Goal: Task Accomplishment & Management: Manage account settings

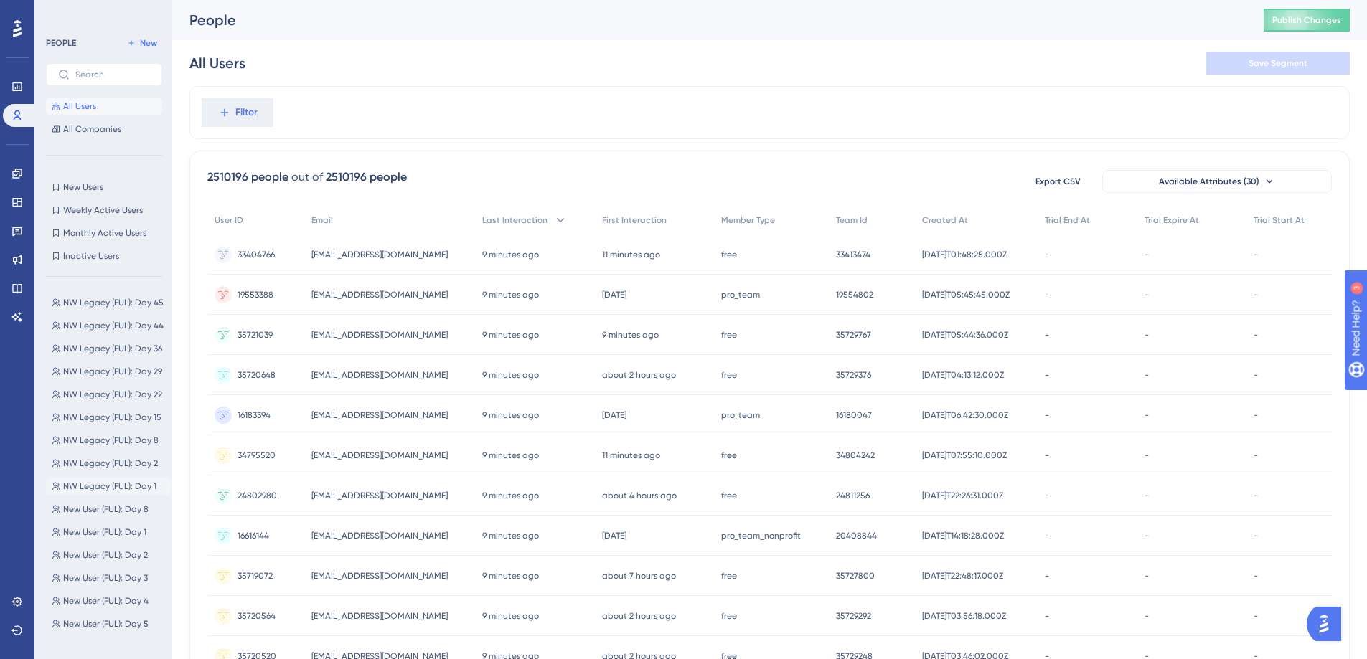
click at [103, 483] on span "NW Legacy (FUL): Day 1" at bounding box center [109, 486] width 93 height 11
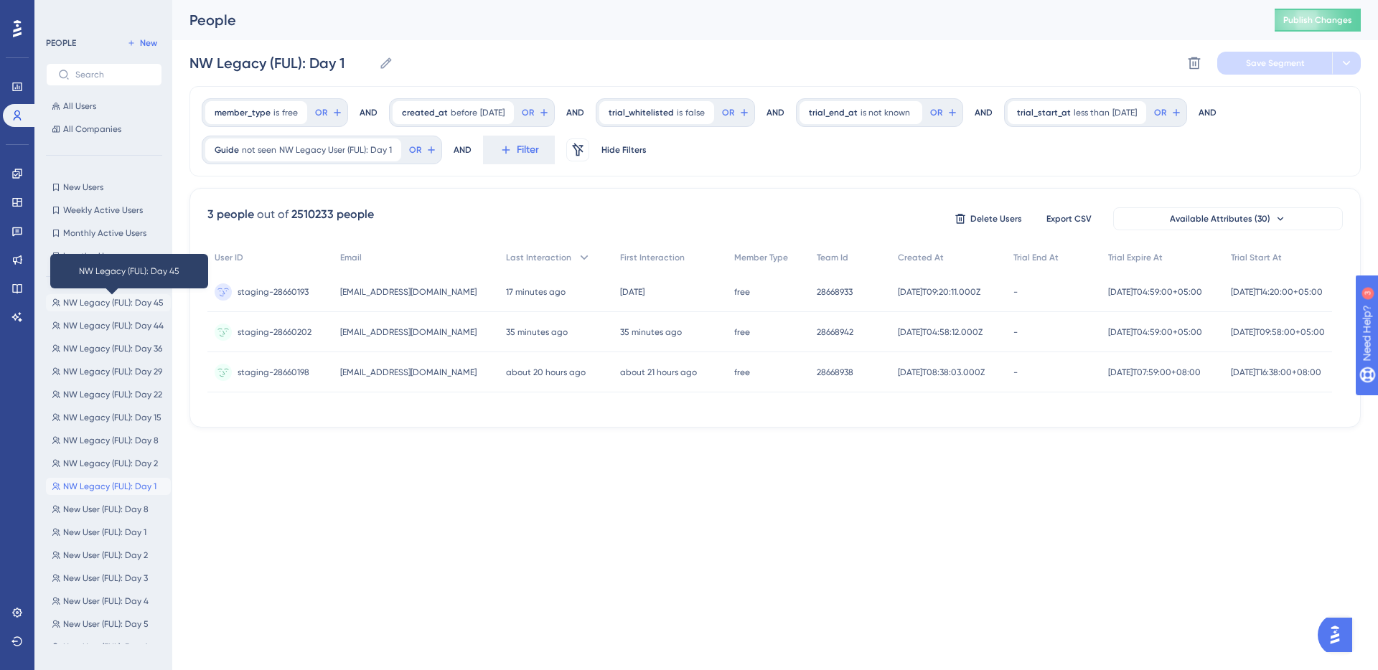
click at [102, 300] on span "NW Legacy (FUL): Day 45" at bounding box center [113, 302] width 100 height 11
type input "NW Legacy (FUL): Day 45"
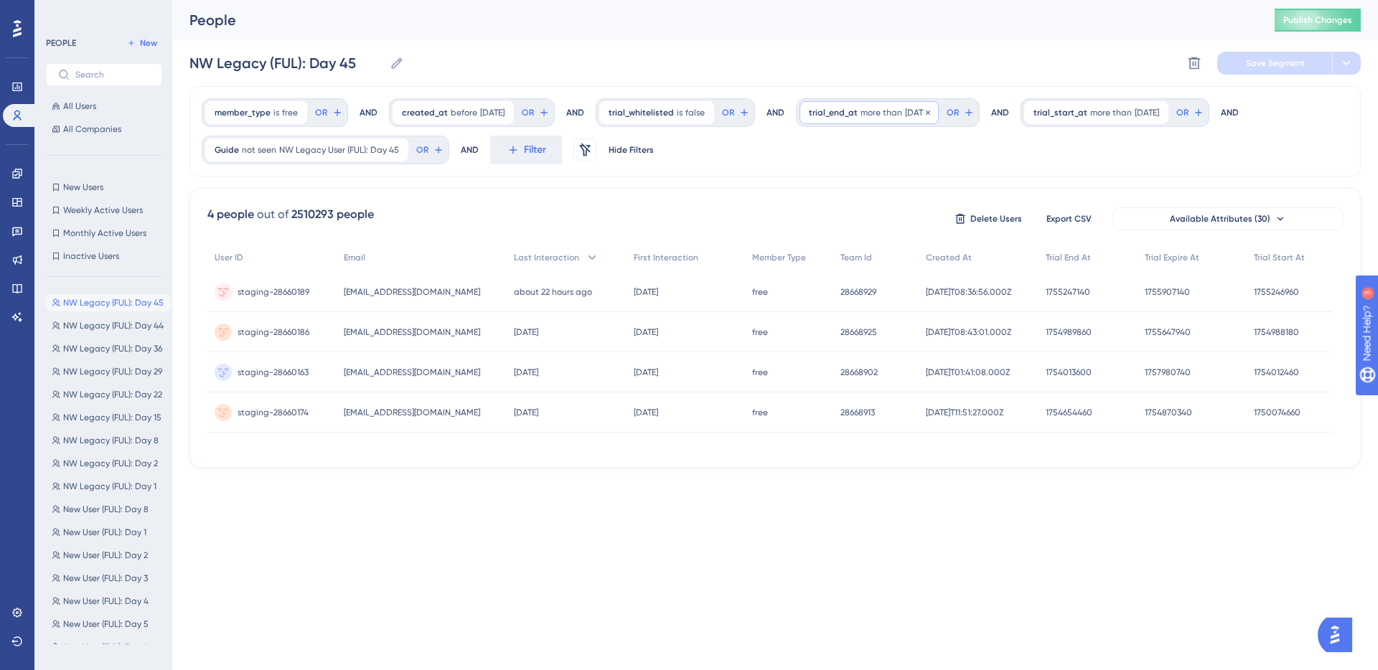
click at [913, 107] on span "[DATE]" at bounding box center [917, 112] width 24 height 11
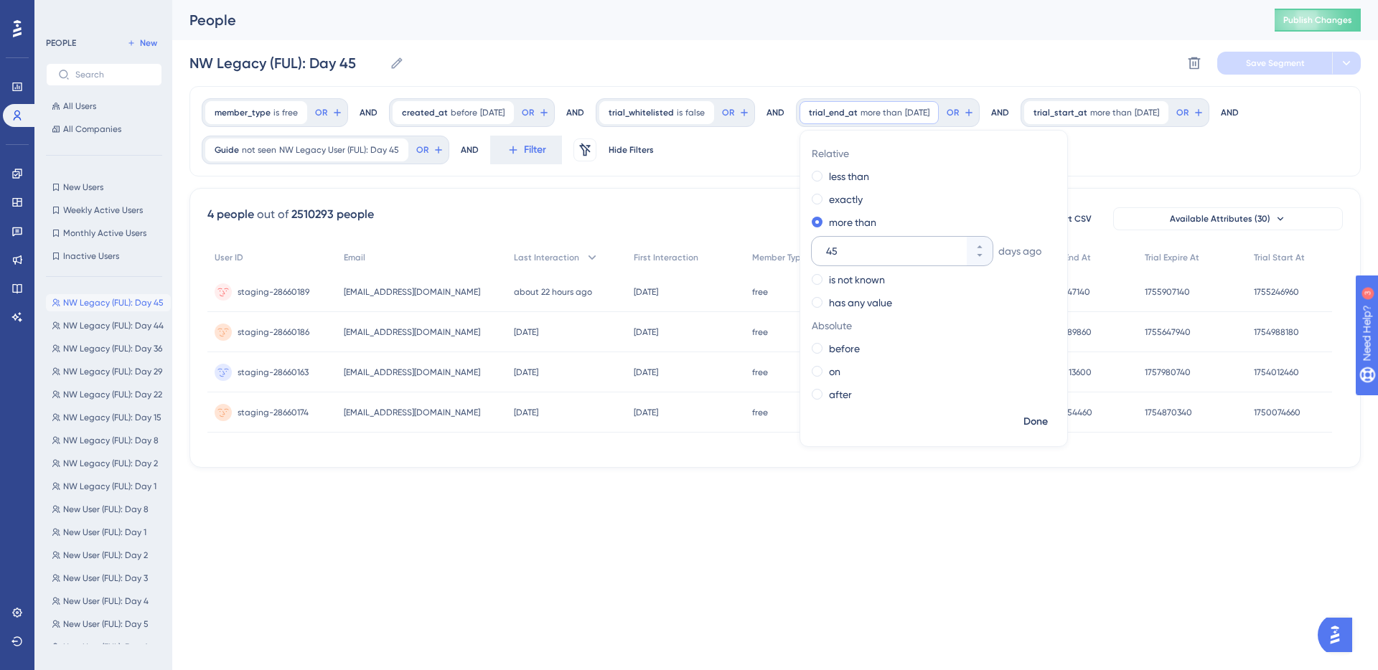
click at [886, 249] on input "45" at bounding box center [895, 251] width 138 height 17
type input "0"
click at [1038, 420] on span "Done" at bounding box center [1035, 421] width 24 height 17
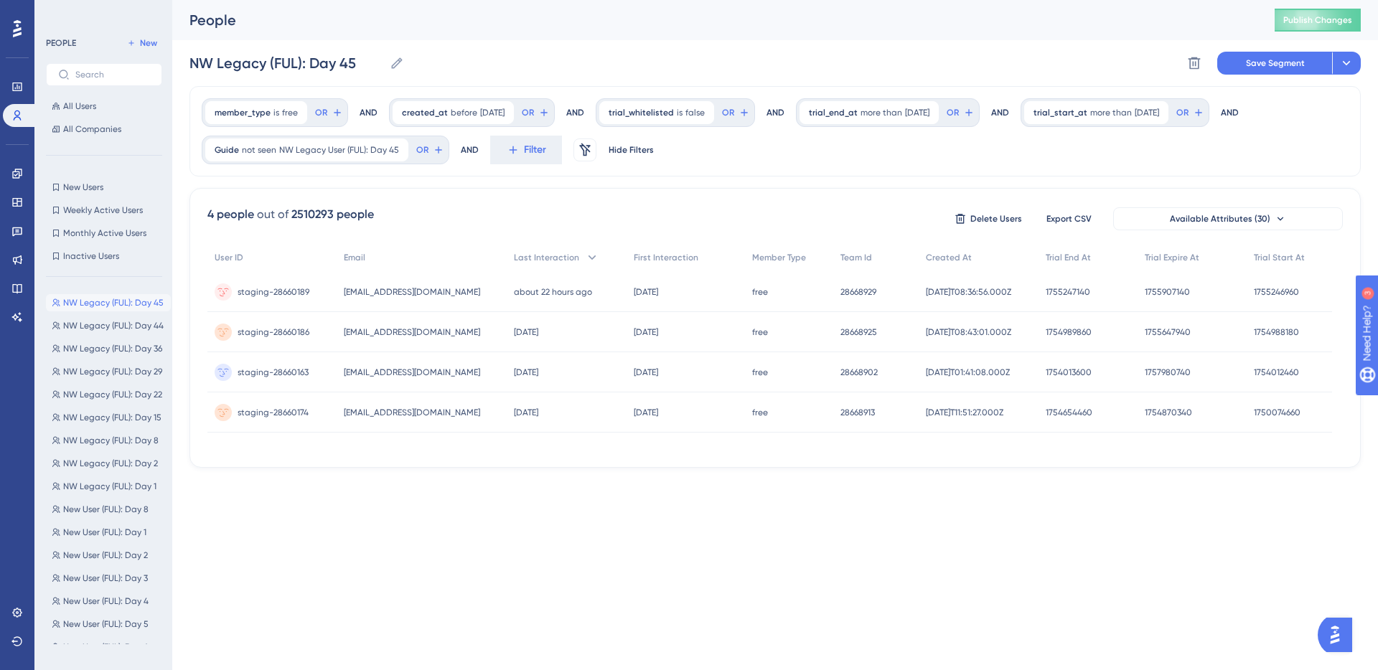
click at [1162, 110] on icon at bounding box center [1157, 112] width 9 height 9
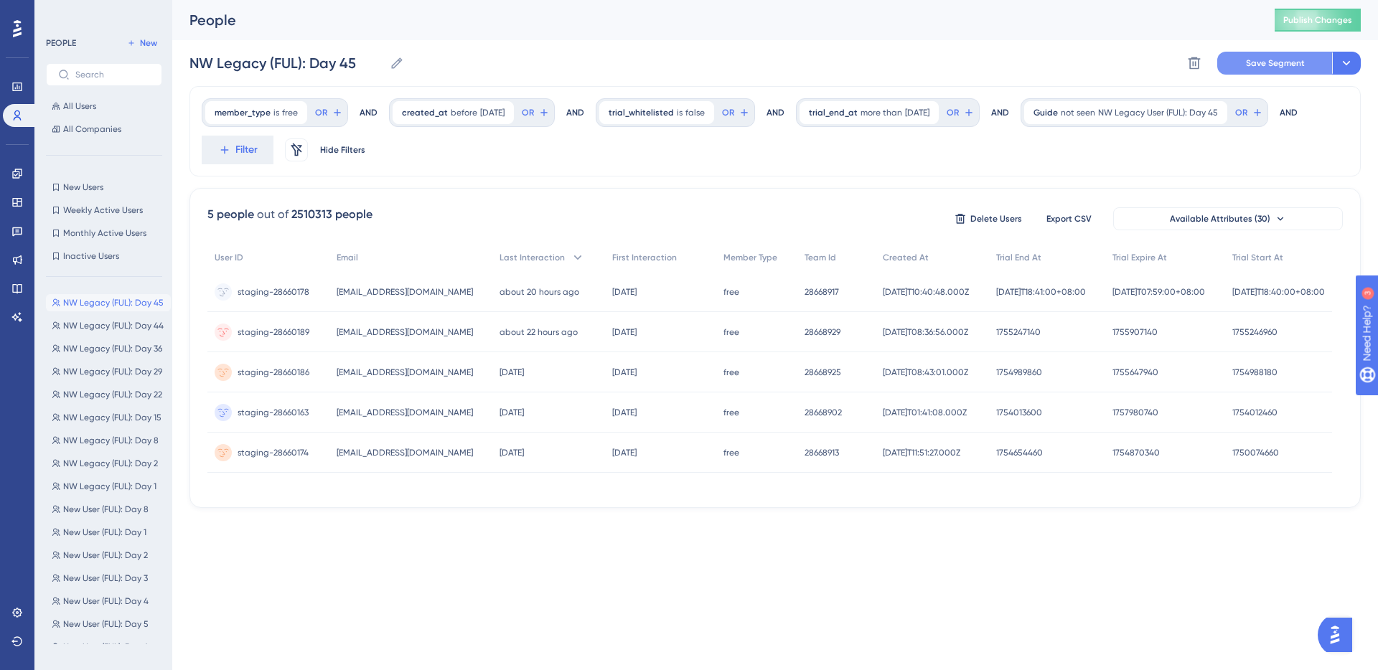
click at [1258, 61] on span "Save Segment" at bounding box center [1275, 62] width 59 height 11
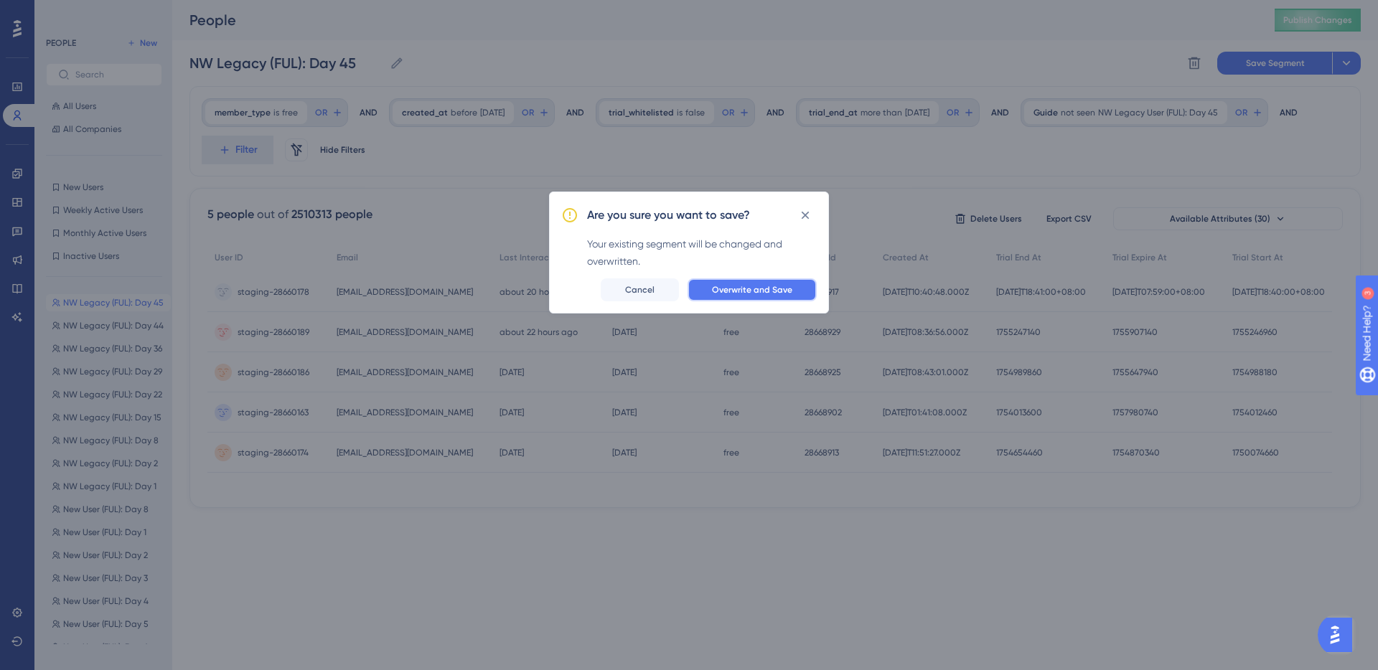
click at [768, 293] on span "Overwrite and Save" at bounding box center [752, 289] width 80 height 11
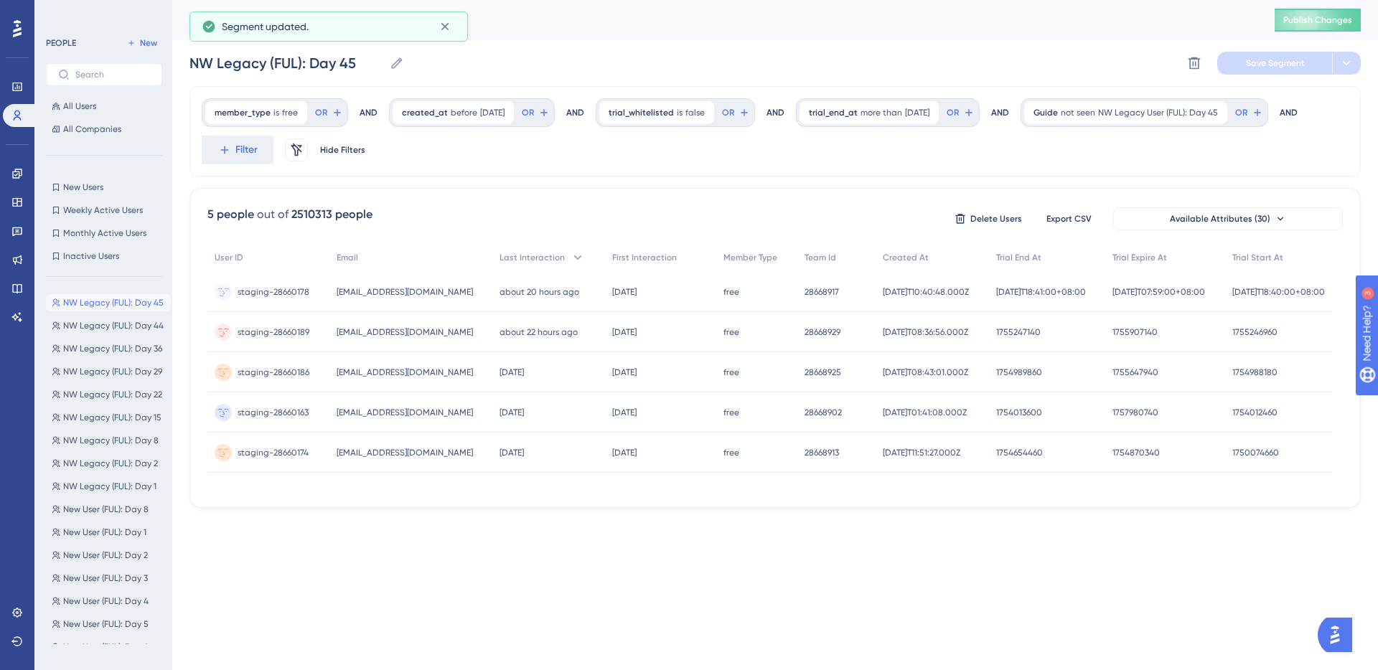
click at [1142, 158] on div "member_type is free free Remove OR AND created_at before [DATE] [DATE] Remove O…" at bounding box center [774, 131] width 1171 height 90
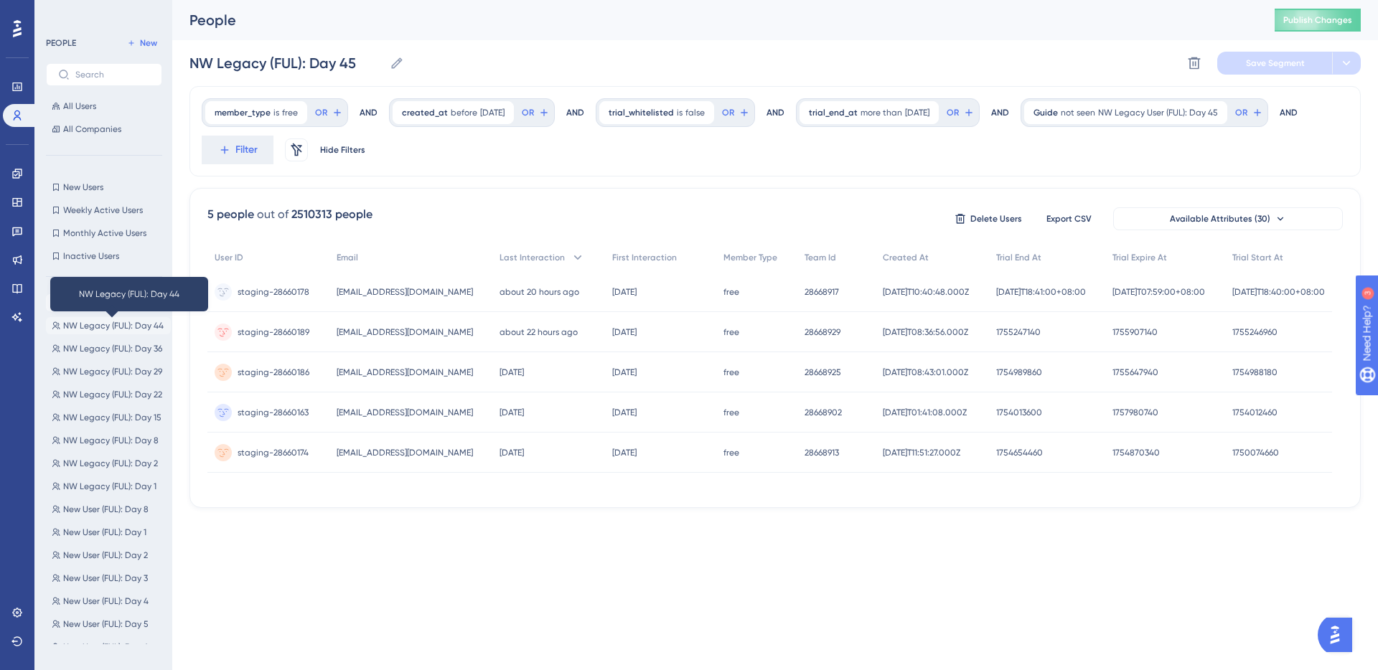
click at [118, 323] on span "NW Legacy (FUL): Day 44" at bounding box center [113, 325] width 100 height 11
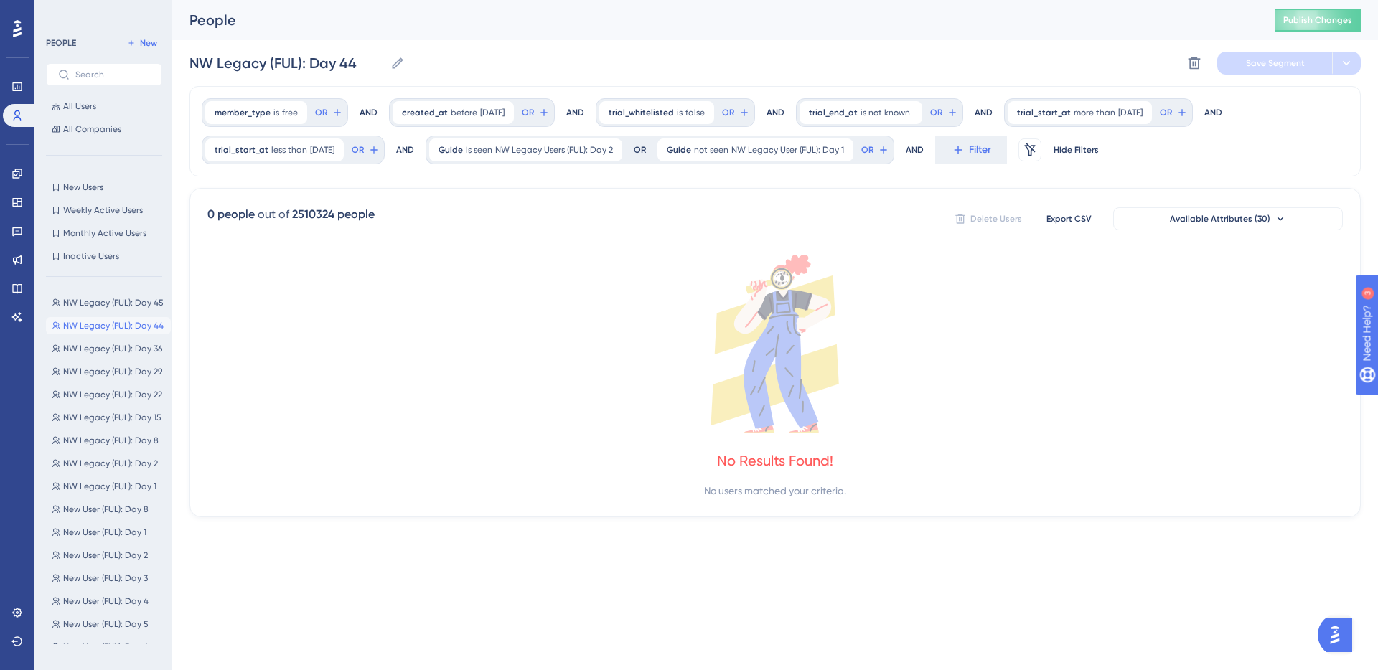
click at [1013, 384] on icon at bounding box center [774, 344] width 1135 height 179
click at [865, 113] on div "trial_end_at is not known Remove" at bounding box center [860, 112] width 123 height 23
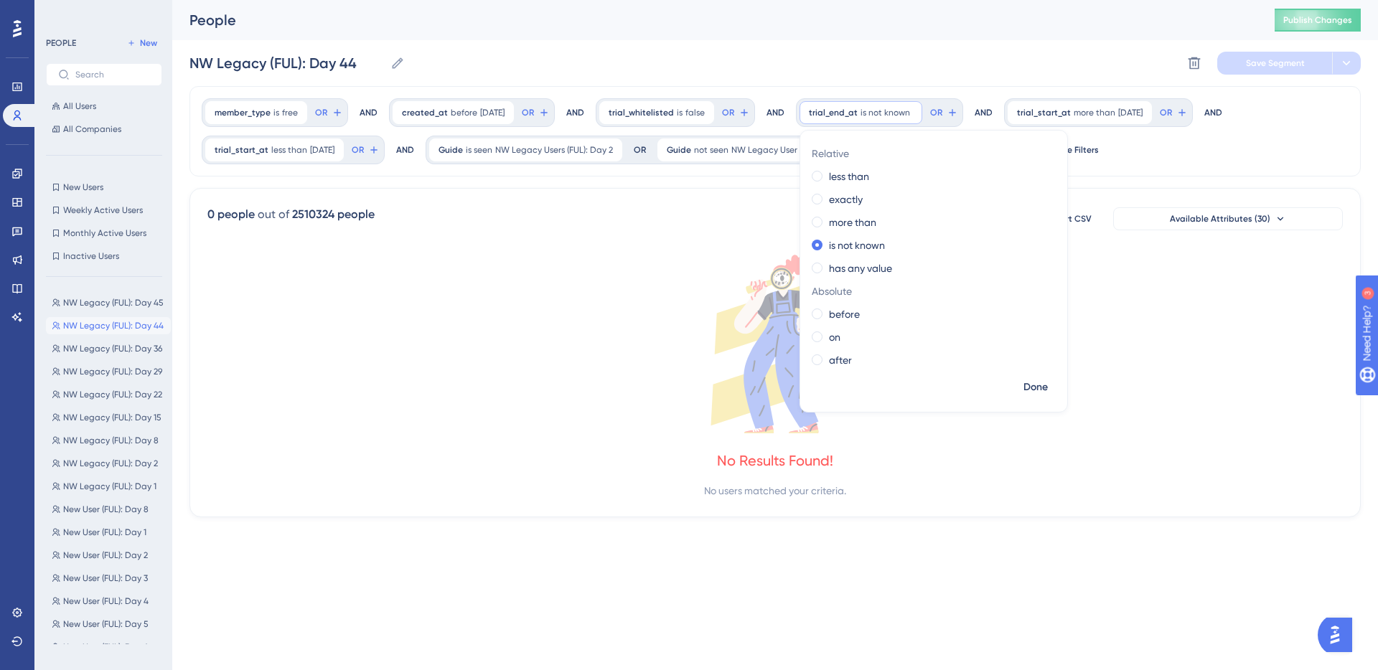
click at [433, 290] on icon at bounding box center [774, 344] width 1135 height 179
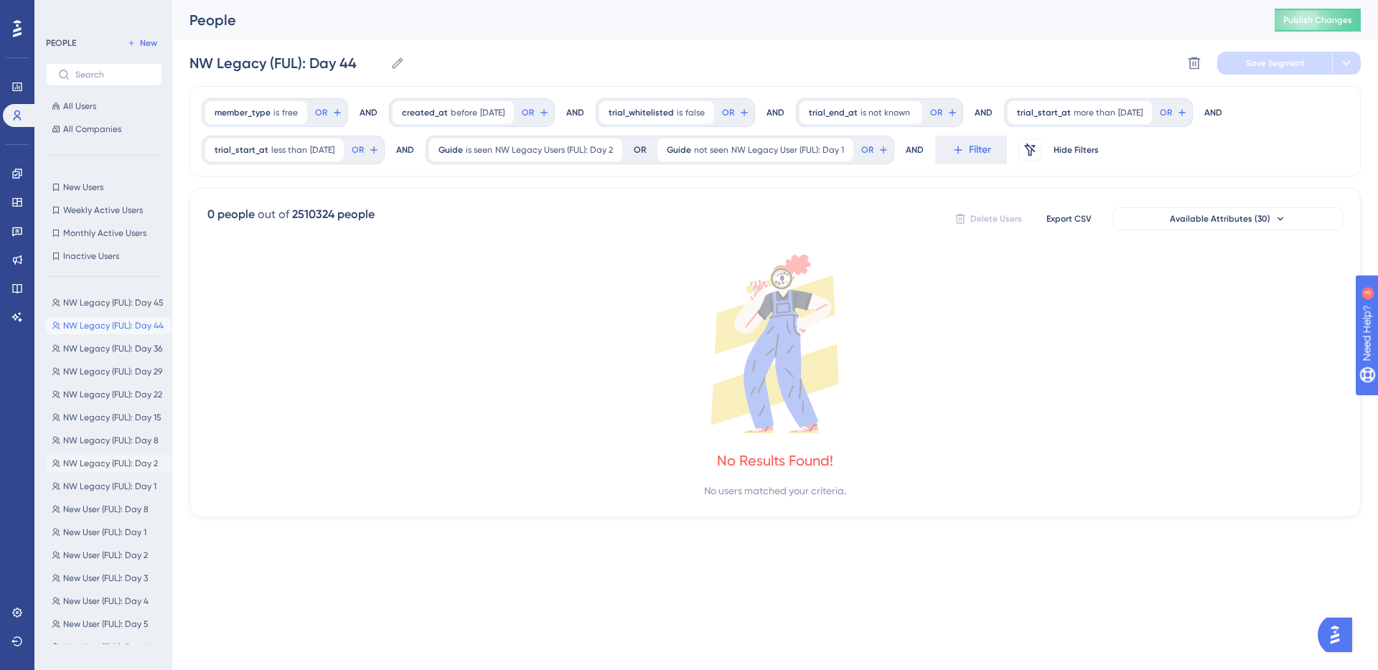
click at [119, 460] on span "NW Legacy (FUL): Day 2" at bounding box center [110, 463] width 95 height 11
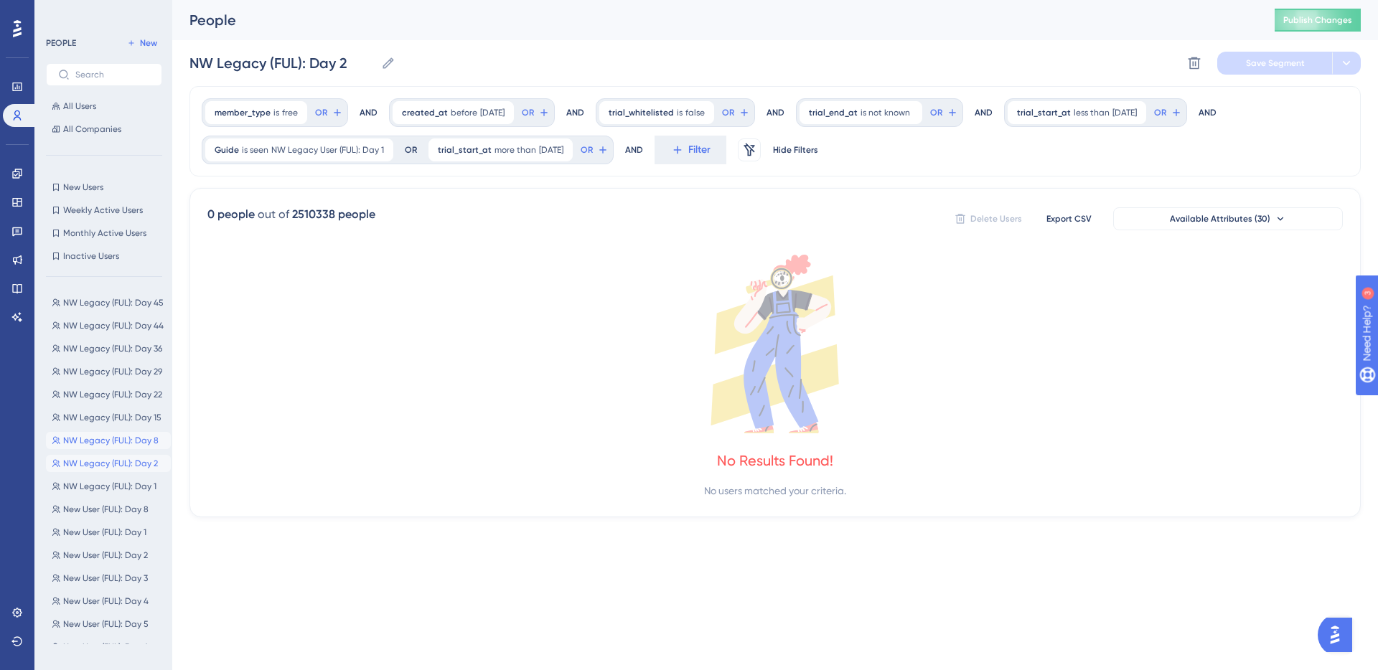
click at [132, 440] on span "NW Legacy (FUL): Day 8" at bounding box center [110, 440] width 95 height 11
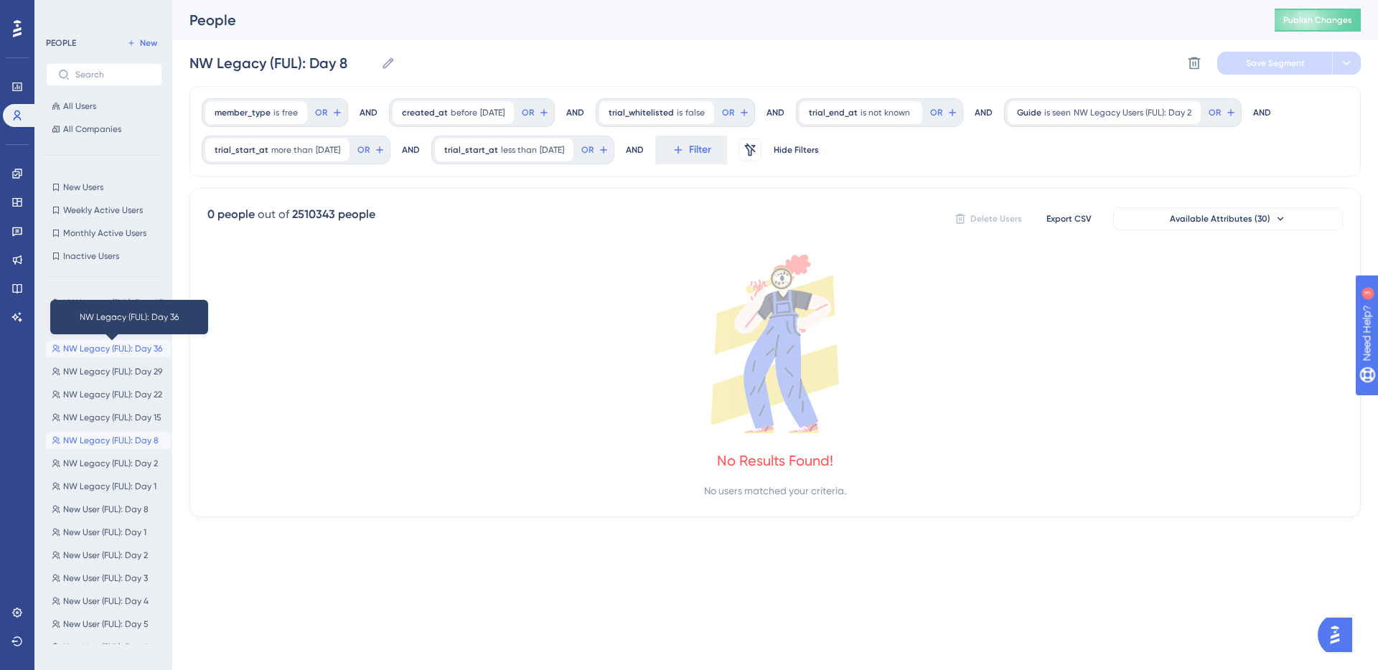
click at [107, 344] on span "NW Legacy (FUL): Day 36" at bounding box center [112, 348] width 99 height 11
click at [121, 502] on button "New User (FUL): Day 8 New User (FUL): Day 8" at bounding box center [108, 509] width 125 height 17
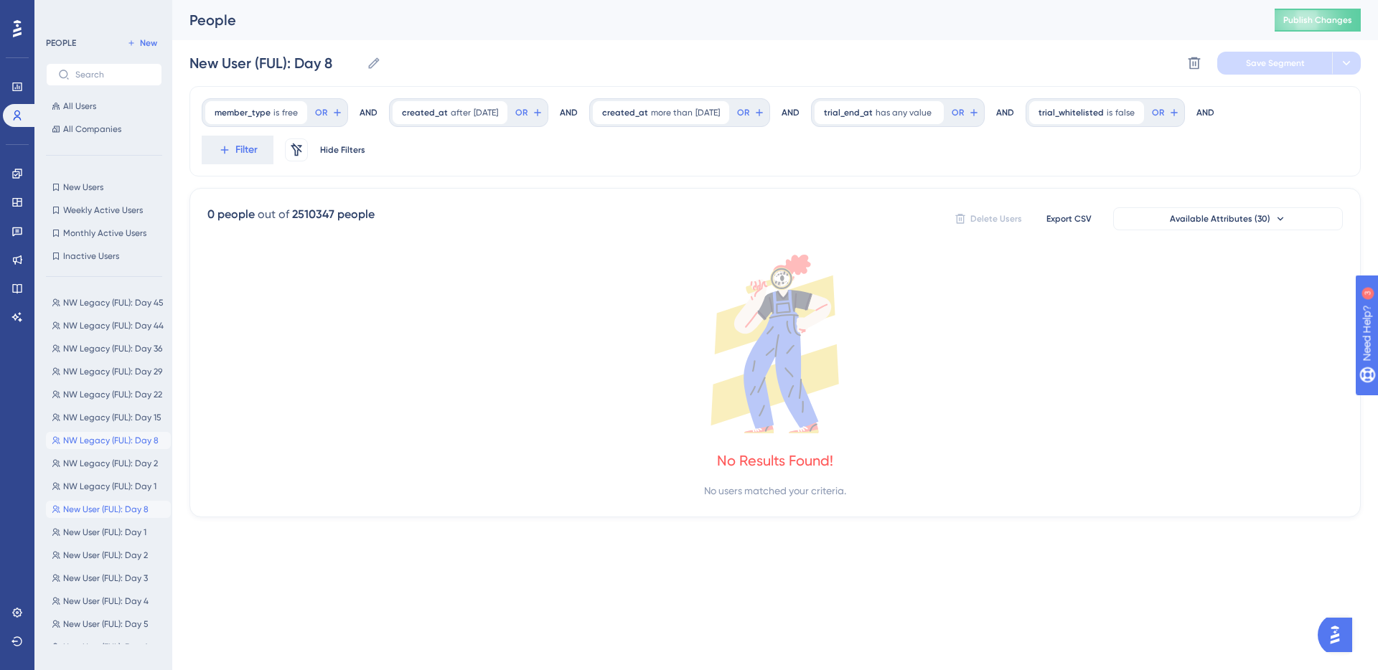
click at [121, 441] on span "NW Legacy (FUL): Day 8" at bounding box center [110, 440] width 95 height 11
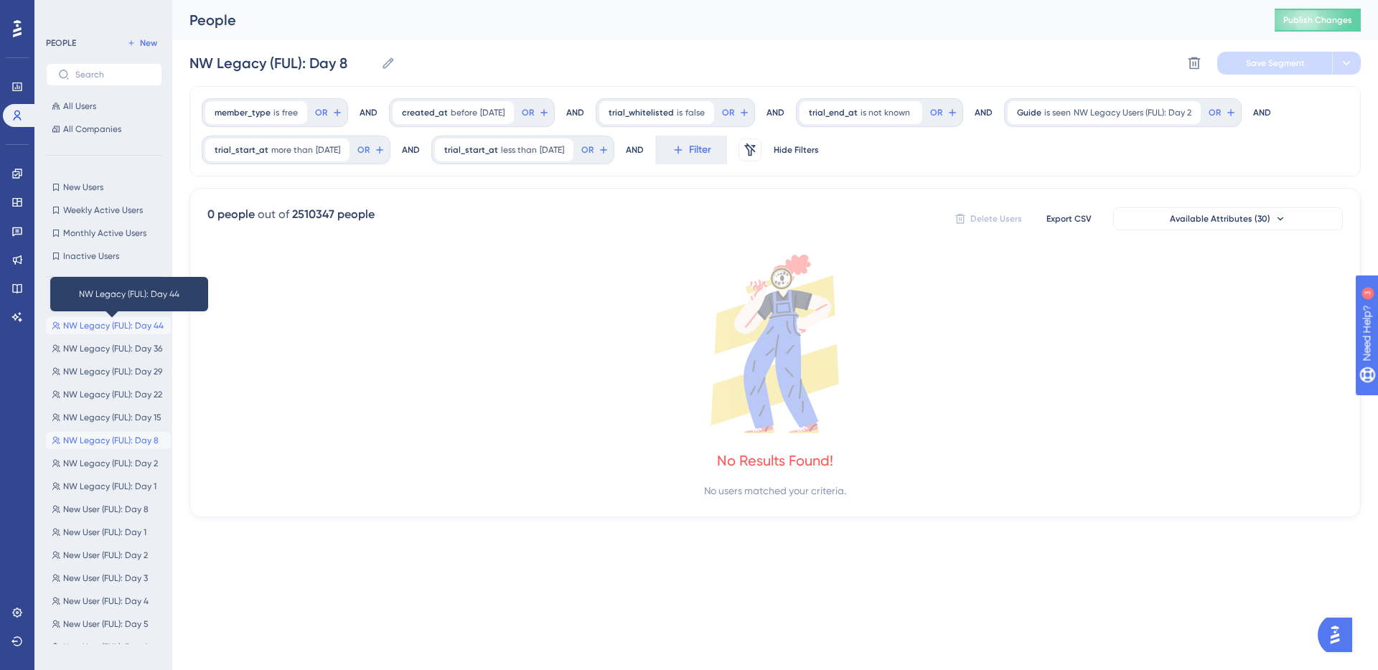
click at [111, 328] on span "NW Legacy (FUL): Day 44" at bounding box center [113, 325] width 100 height 11
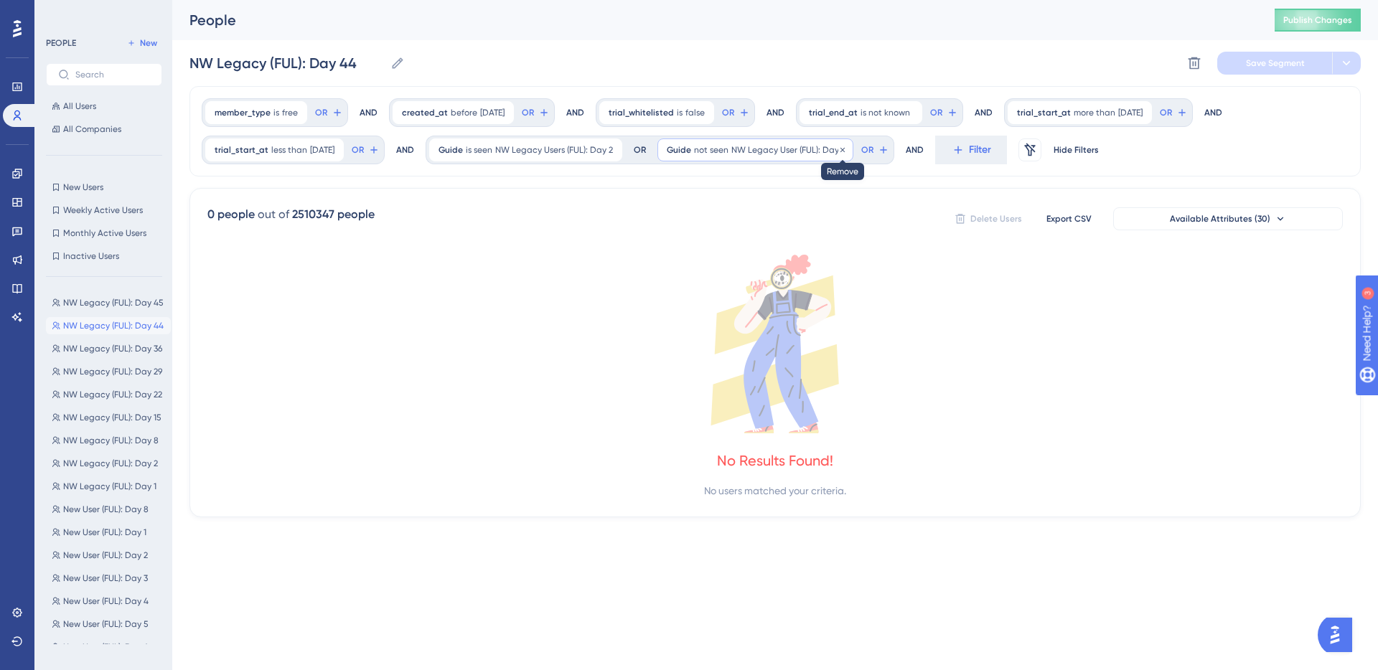
click at [847, 151] on icon at bounding box center [842, 150] width 9 height 9
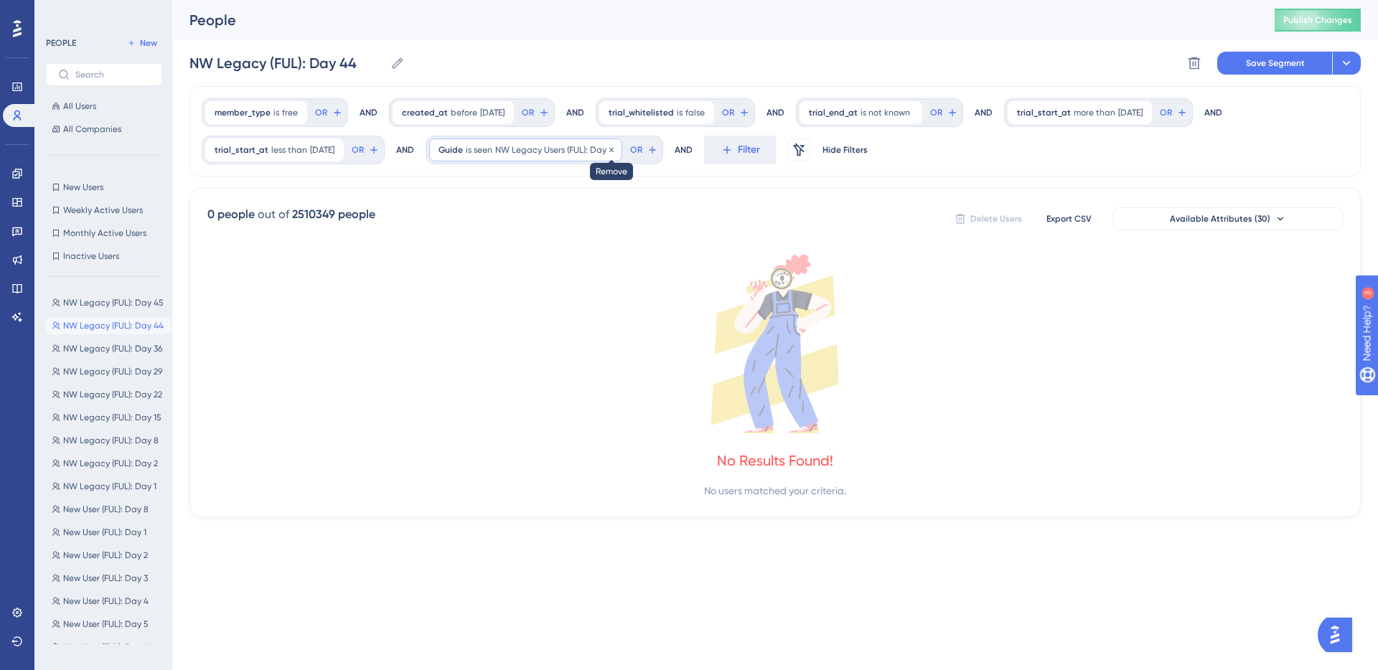
click at [613, 148] on icon at bounding box center [611, 149] width 4 height 4
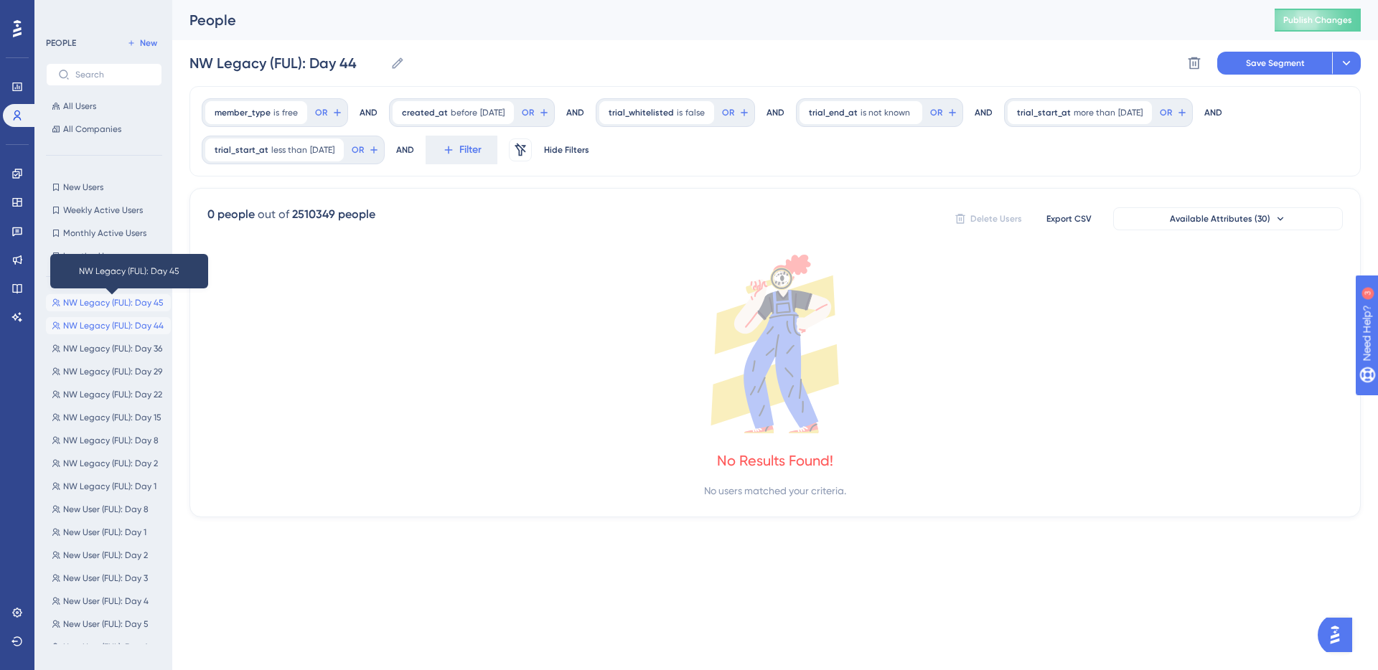
click at [105, 307] on span "NW Legacy (FUL): Day 45" at bounding box center [113, 302] width 100 height 11
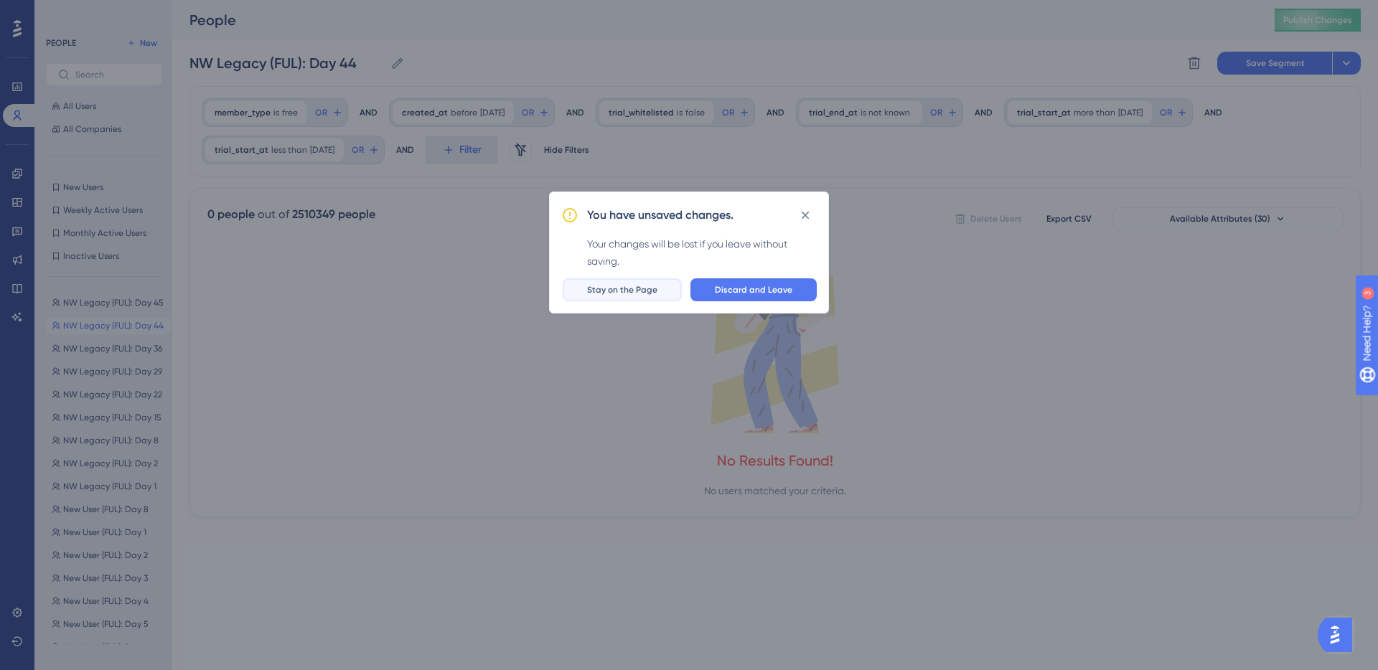
click at [627, 291] on span "Stay on the Page" at bounding box center [622, 289] width 70 height 11
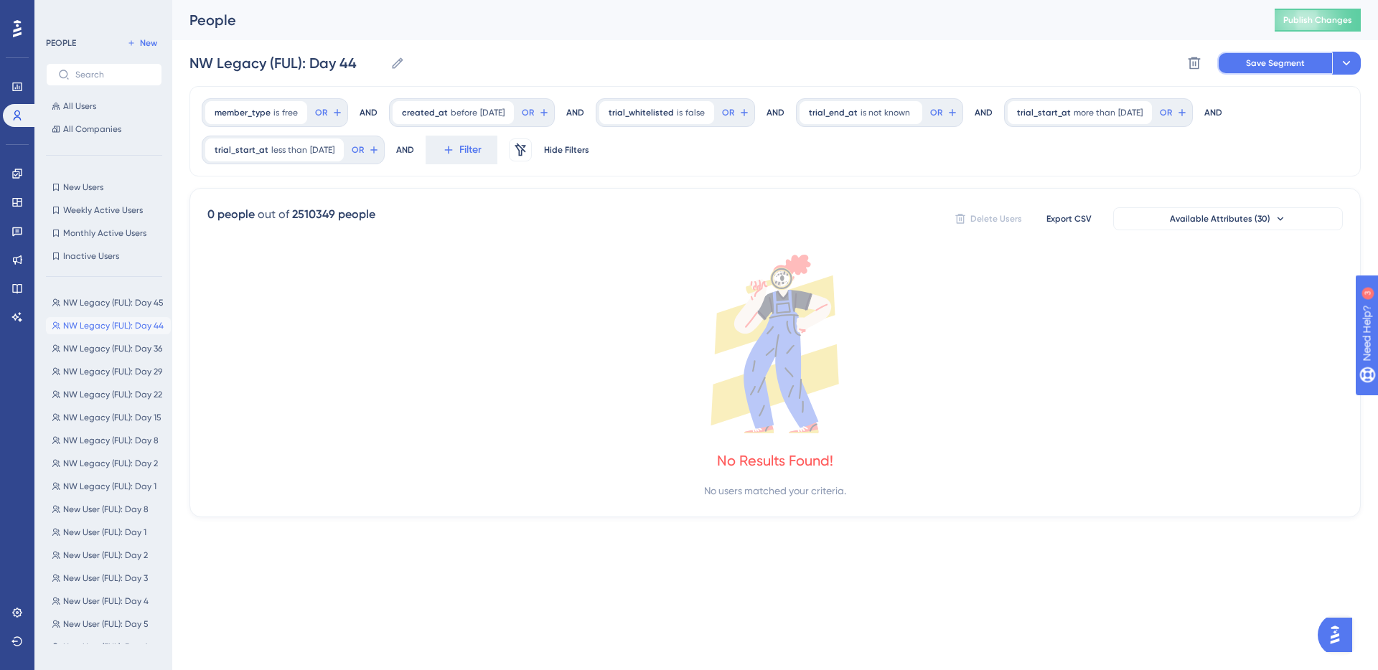
click at [1263, 67] on span "Save Segment" at bounding box center [1275, 62] width 59 height 11
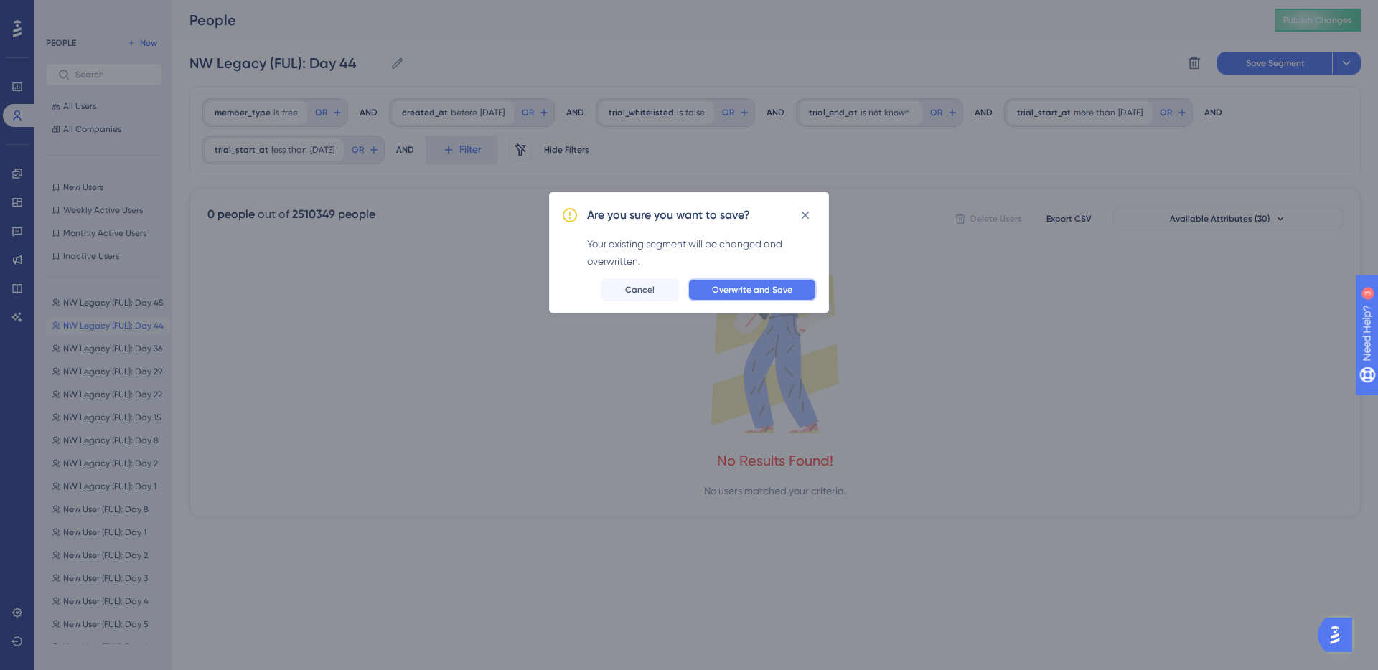
click at [766, 291] on span "Overwrite and Save" at bounding box center [752, 289] width 80 height 11
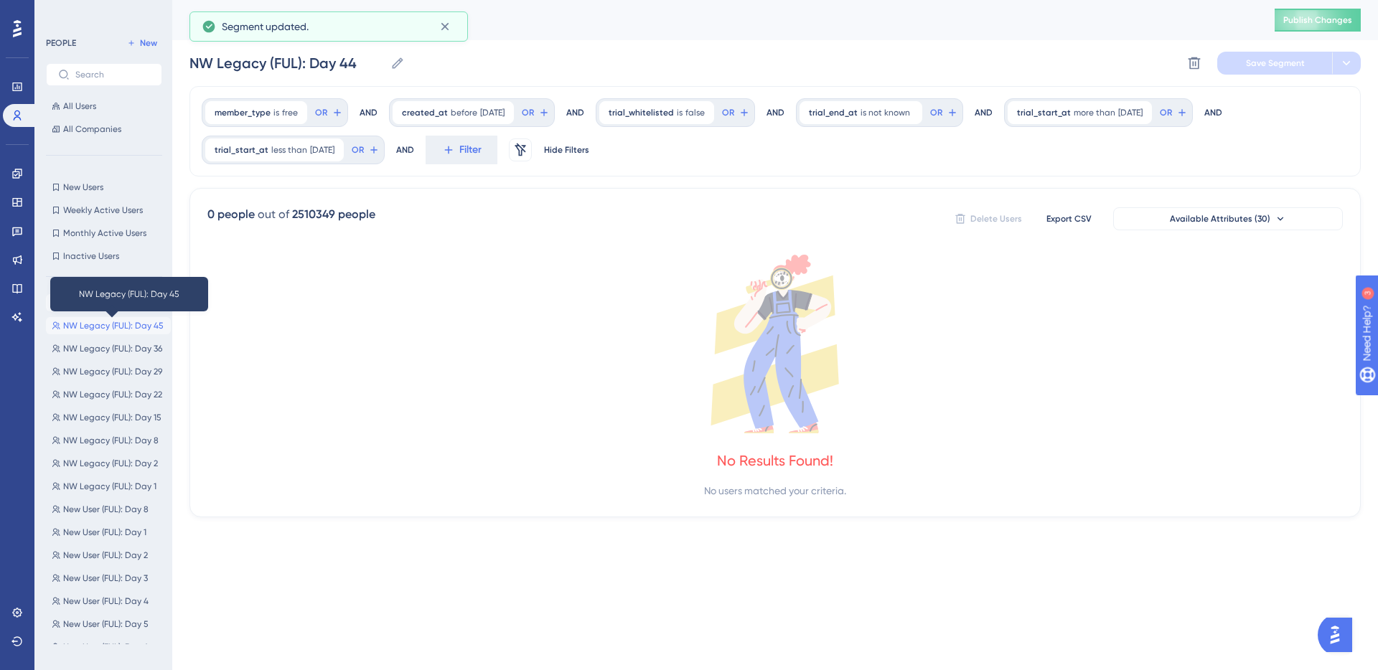
click at [125, 322] on span "NW Legacy (FUL): Day 45" at bounding box center [113, 325] width 100 height 11
type input "NW Legacy (FUL): Day 45"
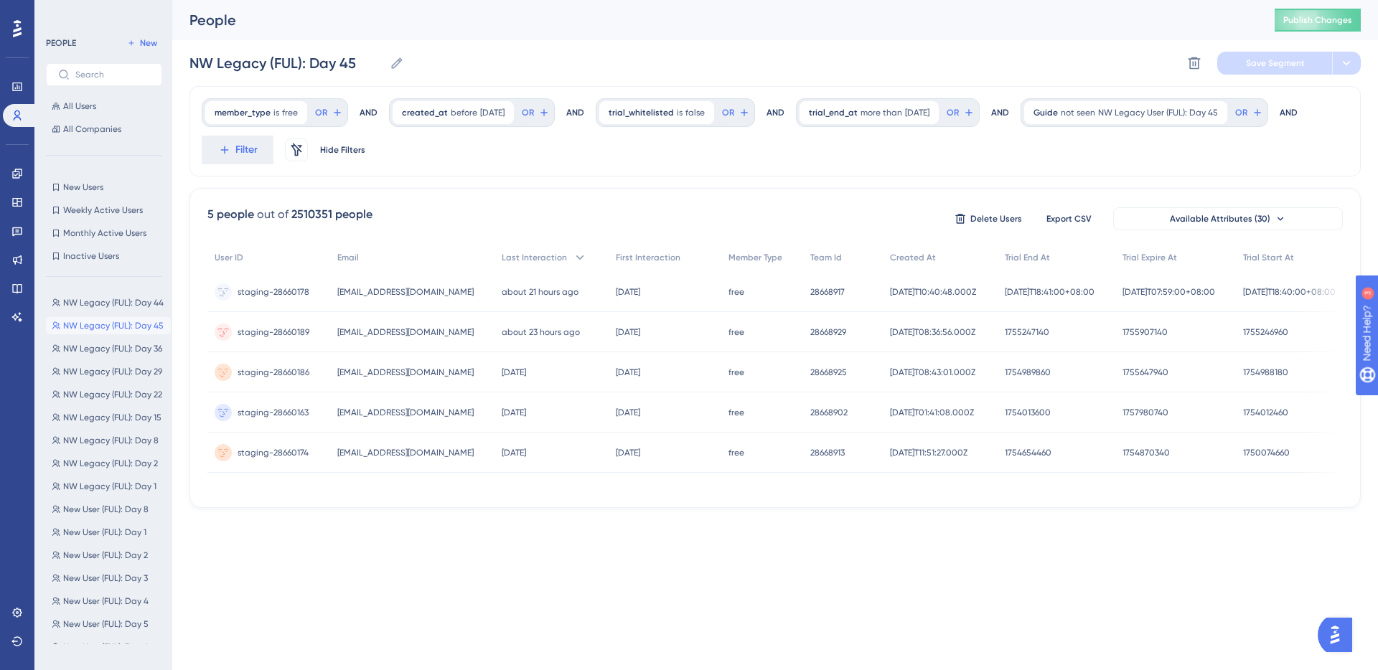
click at [895, 39] on div "People Publish Changes" at bounding box center [774, 20] width 1205 height 40
